Goal: Task Accomplishment & Management: Use online tool/utility

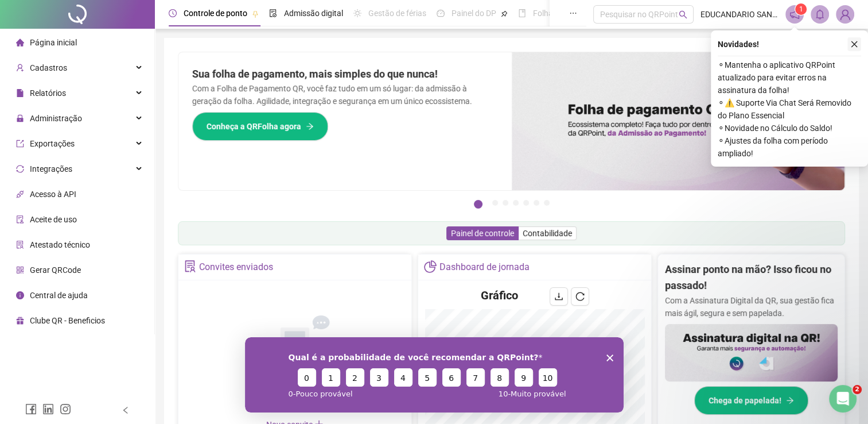
click at [855, 42] on icon "close" at bounding box center [855, 44] width 8 height 8
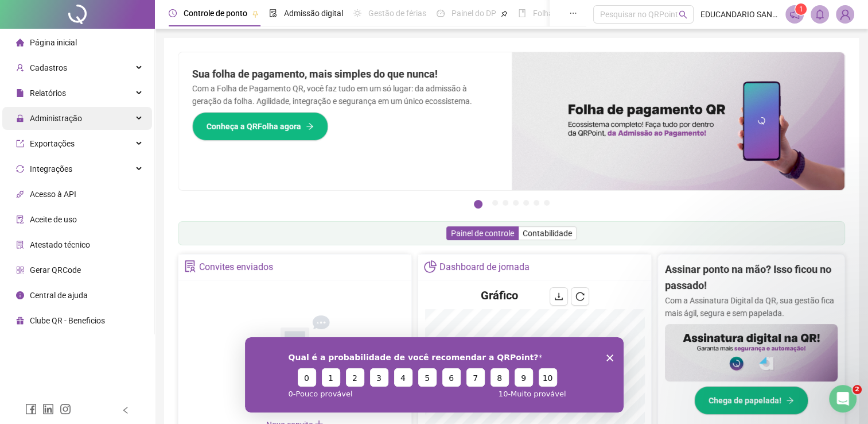
click at [59, 114] on span "Administração" at bounding box center [56, 118] width 52 height 9
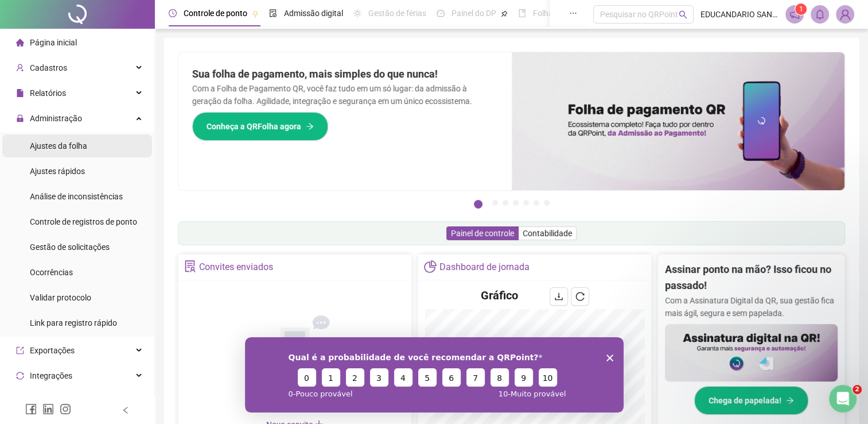
click at [57, 145] on span "Ajustes da folha" at bounding box center [58, 145] width 57 height 9
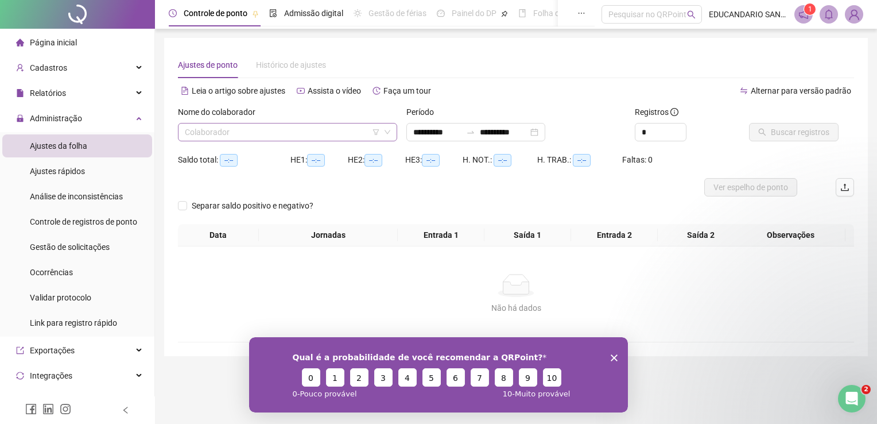
click at [236, 134] on input "search" at bounding box center [282, 131] width 195 height 17
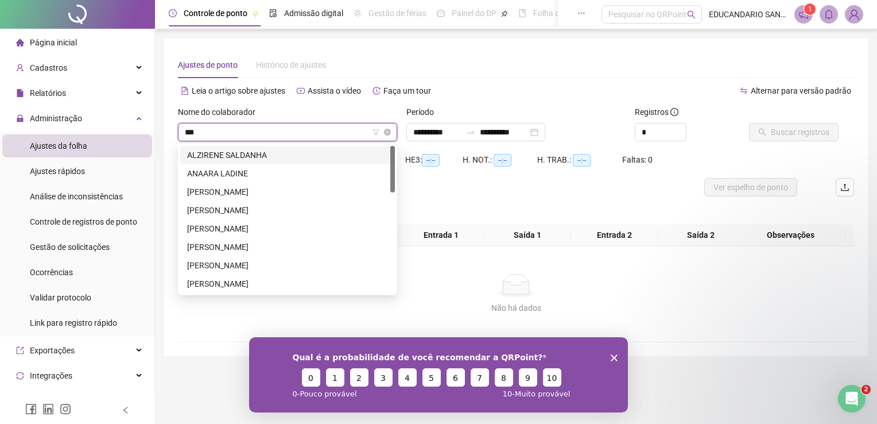
type input "****"
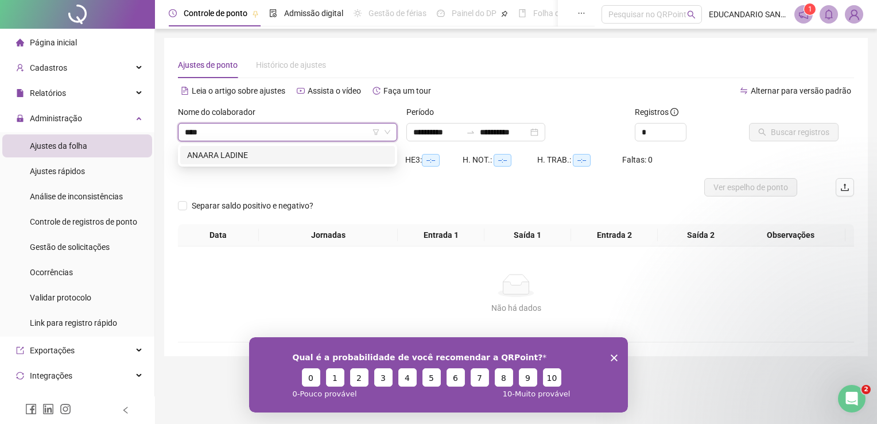
click at [249, 155] on div "ANAARA LADINE" at bounding box center [287, 155] width 201 height 13
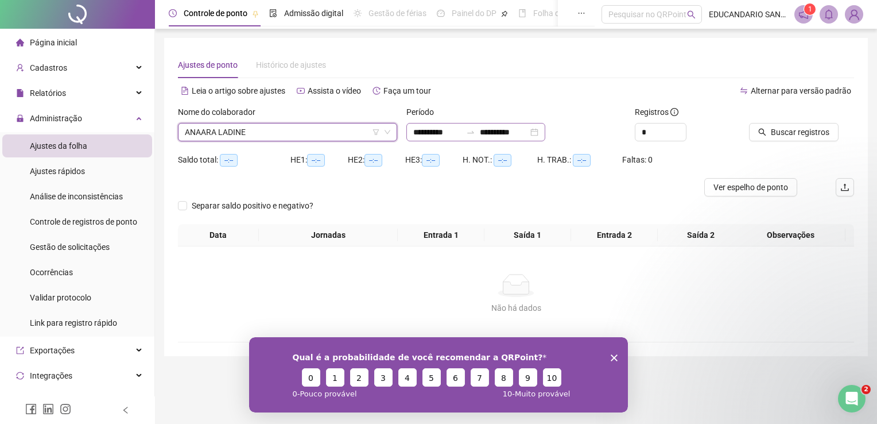
click at [545, 132] on div "**********" at bounding box center [475, 132] width 139 height 18
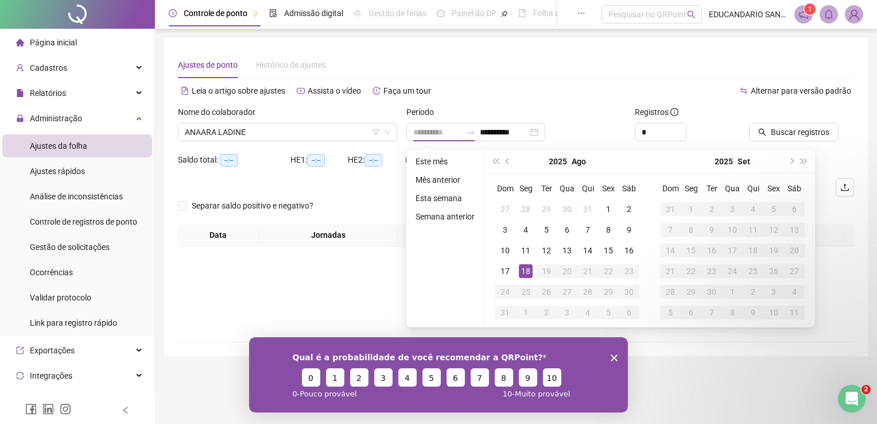
click at [528, 271] on div "18" at bounding box center [526, 271] width 14 height 14
click at [519, 267] on div "18" at bounding box center [526, 271] width 14 height 14
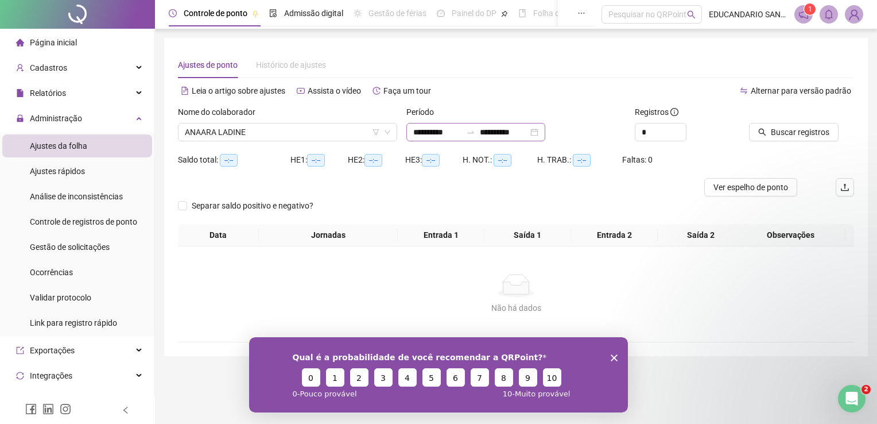
click at [545, 132] on div "**********" at bounding box center [475, 132] width 139 height 18
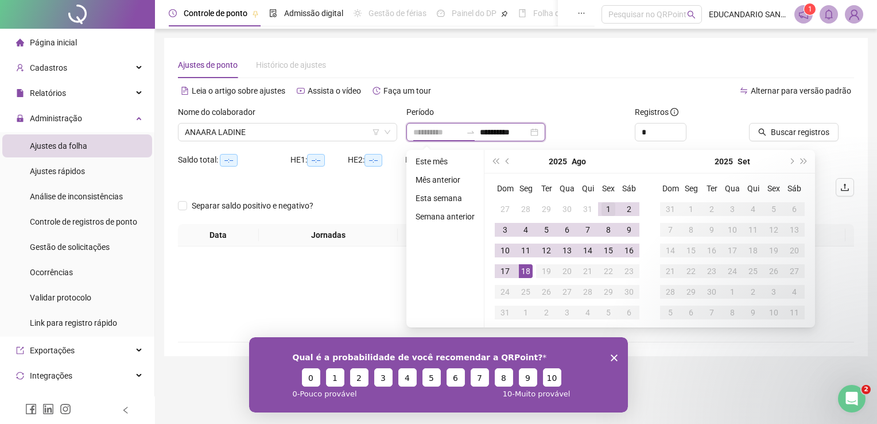
type input "**********"
click at [602, 205] on div "1" at bounding box center [609, 209] width 14 height 14
type input "**********"
click at [522, 272] on div "18" at bounding box center [526, 271] width 14 height 14
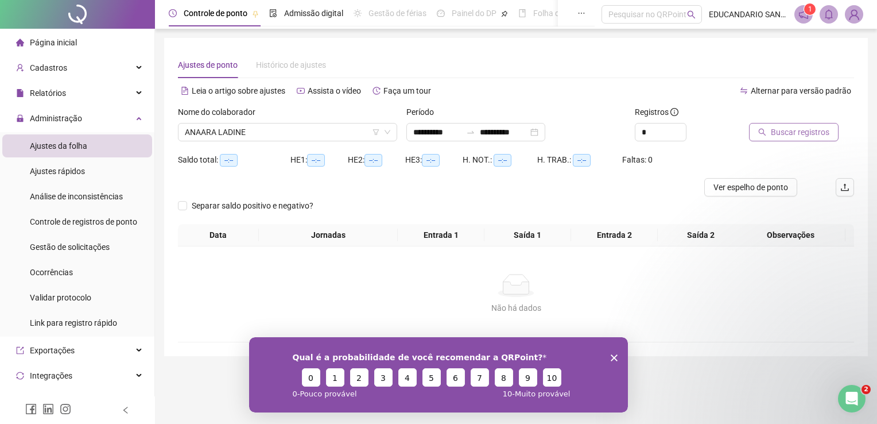
click at [793, 130] on span "Buscar registros" at bounding box center [800, 132] width 59 height 13
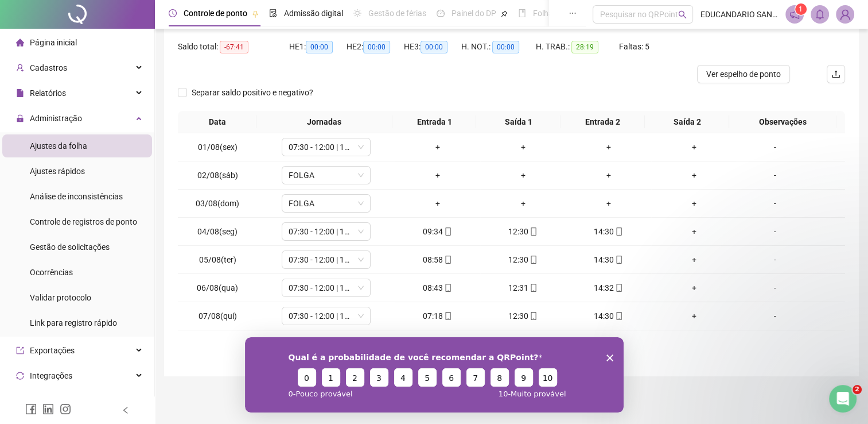
scroll to position [114, 0]
click at [611, 353] on div "Qual é a probabilidade de você recomendar a QRPoint? 0 1 2 3 4 5 6 7 8 9 10 0 -…" at bounding box center [434, 373] width 379 height 75
click at [608, 356] on polygon "Encerrar pesquisa" at bounding box center [609, 357] width 7 height 7
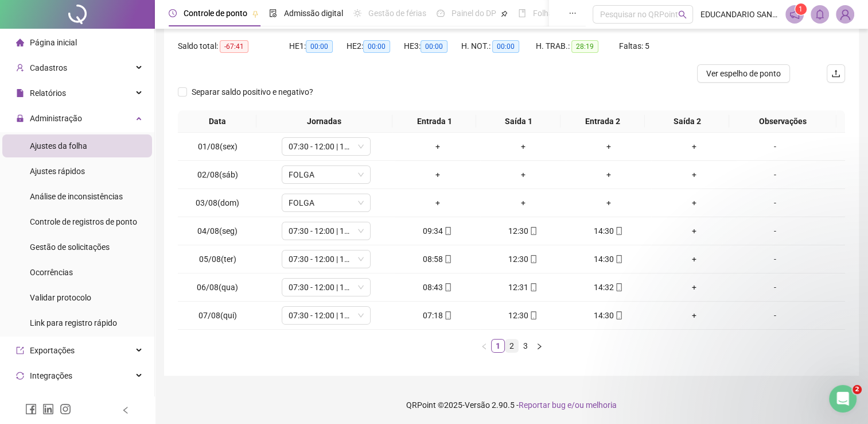
click at [512, 346] on link "2" at bounding box center [512, 345] width 13 height 13
click at [525, 345] on link "3" at bounding box center [525, 345] width 13 height 13
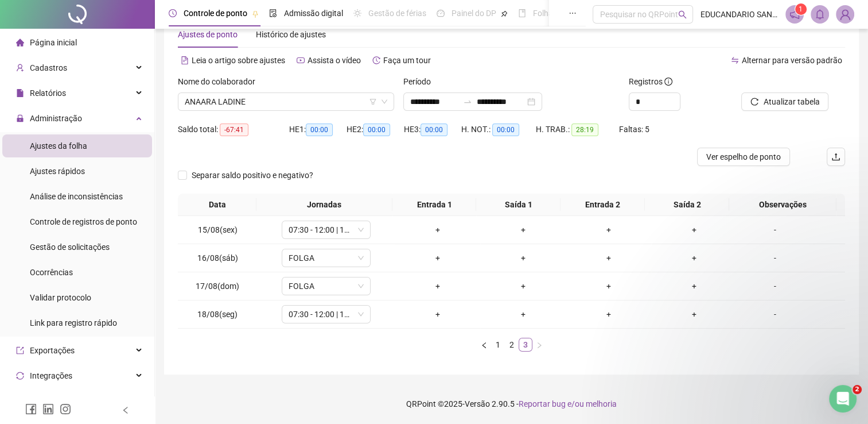
scroll to position [30, 0]
click at [510, 342] on link "2" at bounding box center [512, 345] width 13 height 13
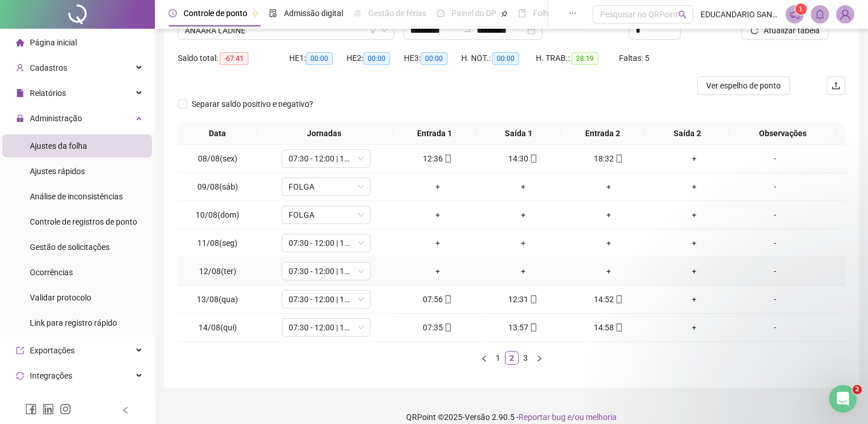
scroll to position [114, 0]
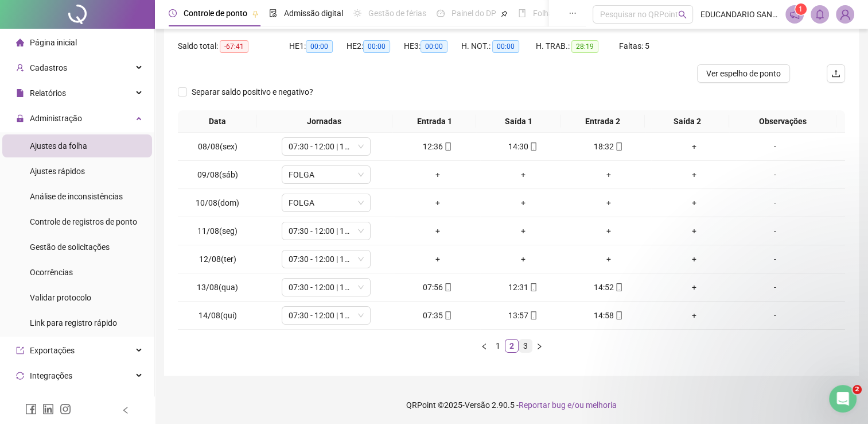
click at [524, 340] on link "3" at bounding box center [525, 345] width 13 height 13
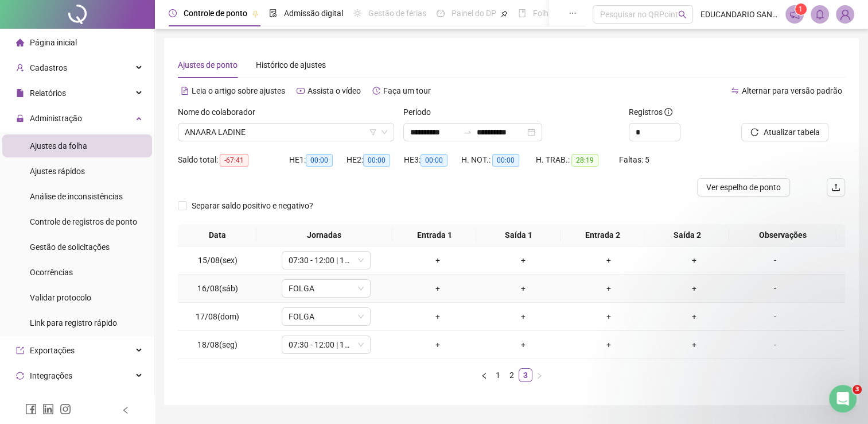
scroll to position [30, 0]
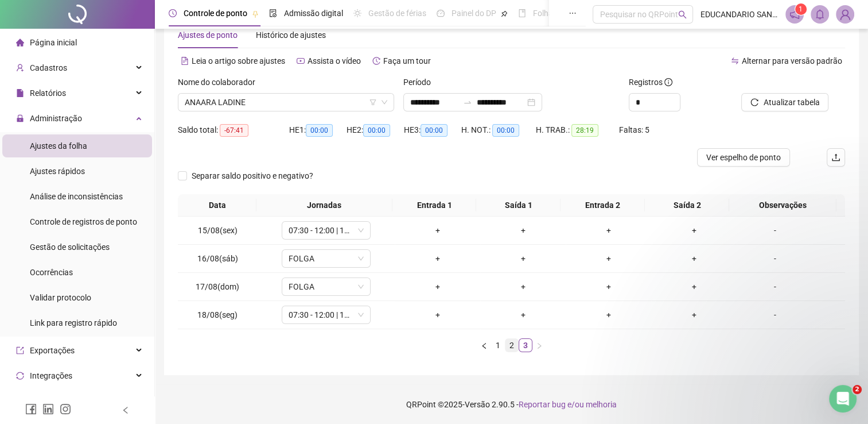
click at [508, 342] on link "2" at bounding box center [512, 345] width 13 height 13
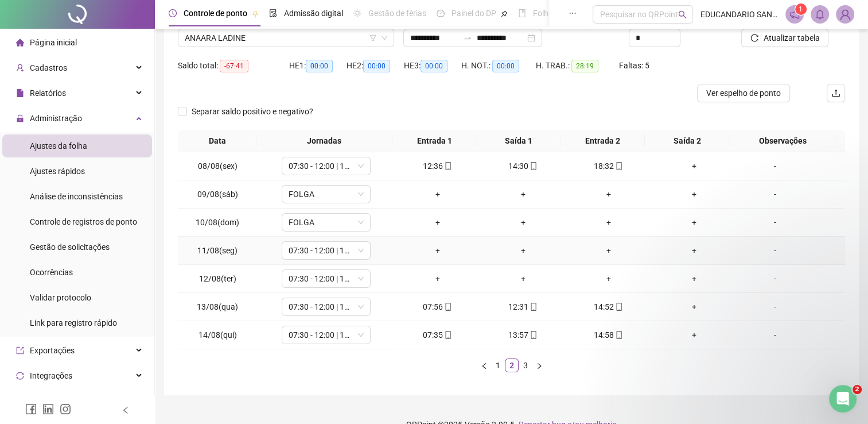
scroll to position [114, 0]
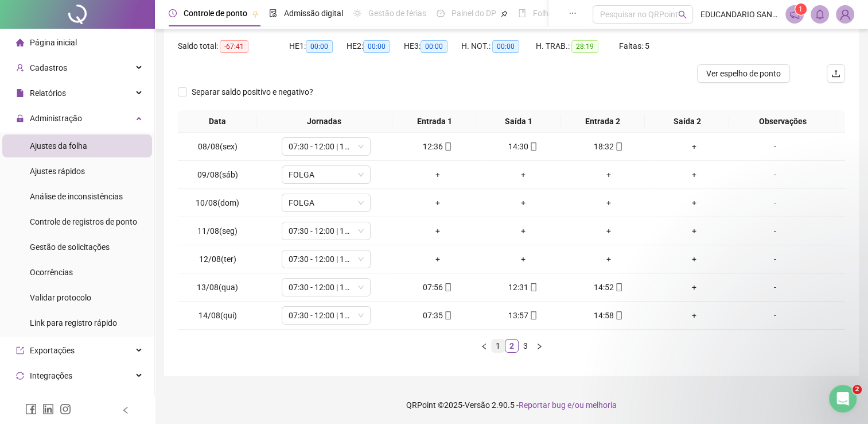
click at [498, 343] on link "1" at bounding box center [498, 345] width 13 height 13
click at [510, 342] on link "2" at bounding box center [512, 345] width 13 height 13
click at [525, 339] on link "3" at bounding box center [525, 345] width 13 height 13
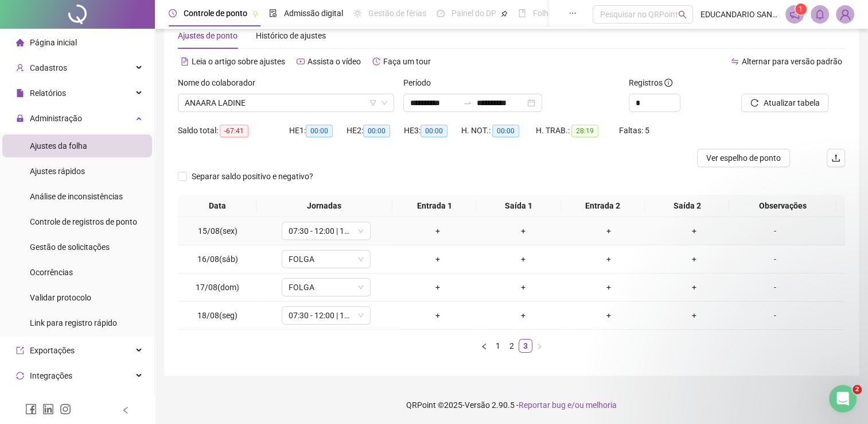
scroll to position [30, 0]
click at [499, 343] on link "1" at bounding box center [498, 345] width 13 height 13
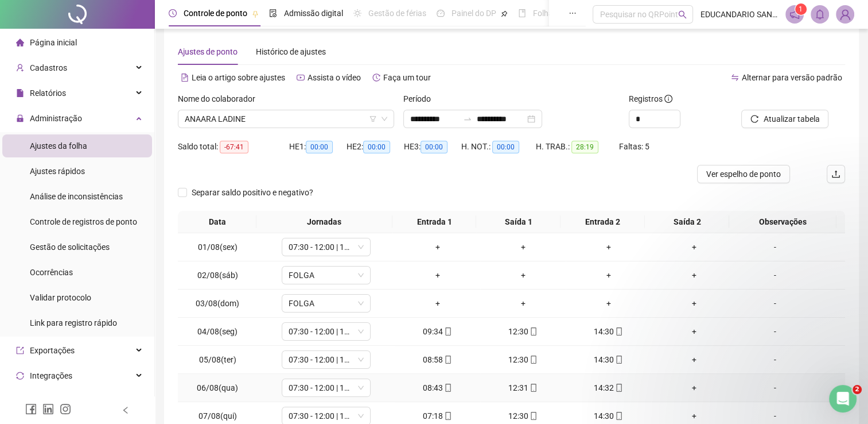
scroll to position [0, 0]
